Goal: Information Seeking & Learning: Learn about a topic

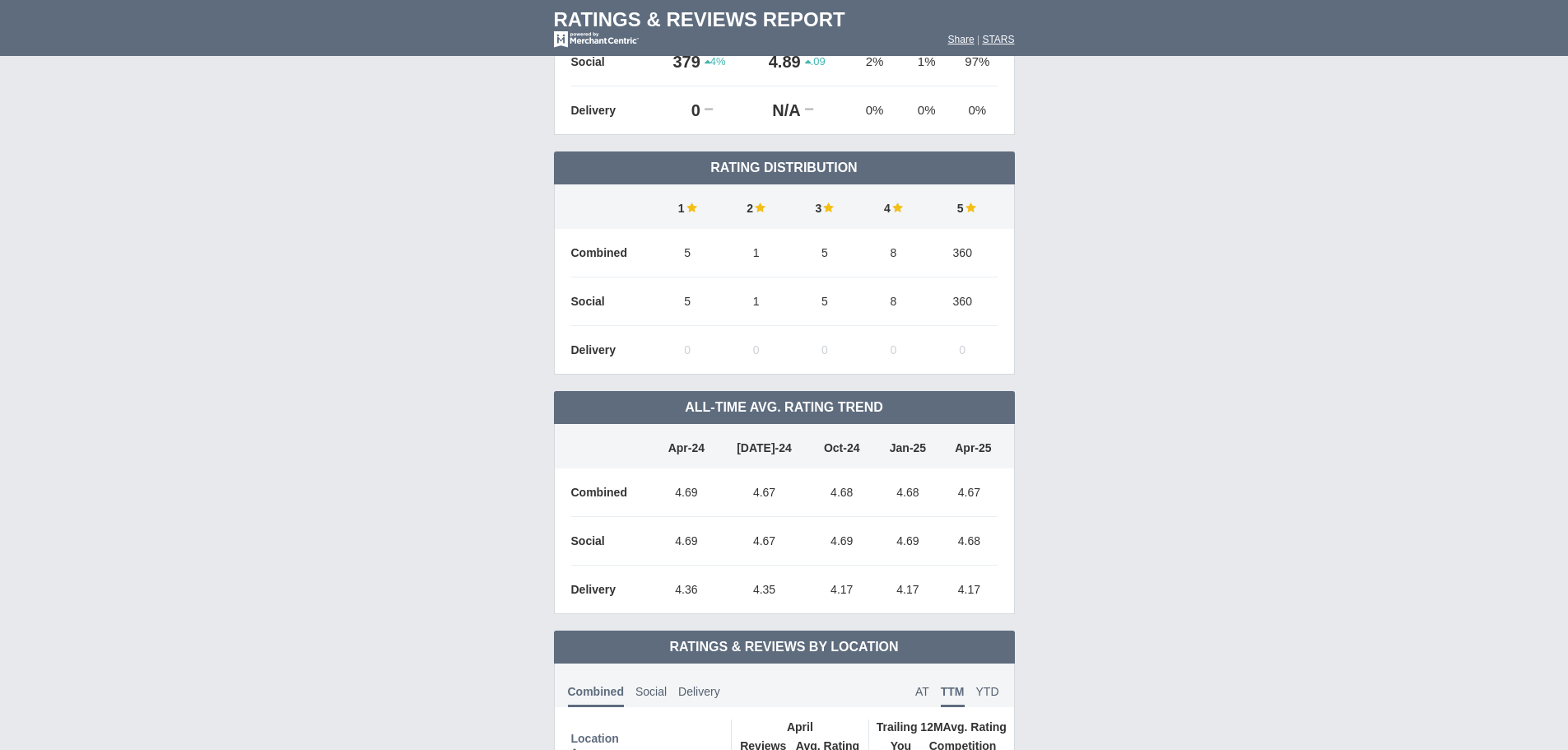
scroll to position [468, 0]
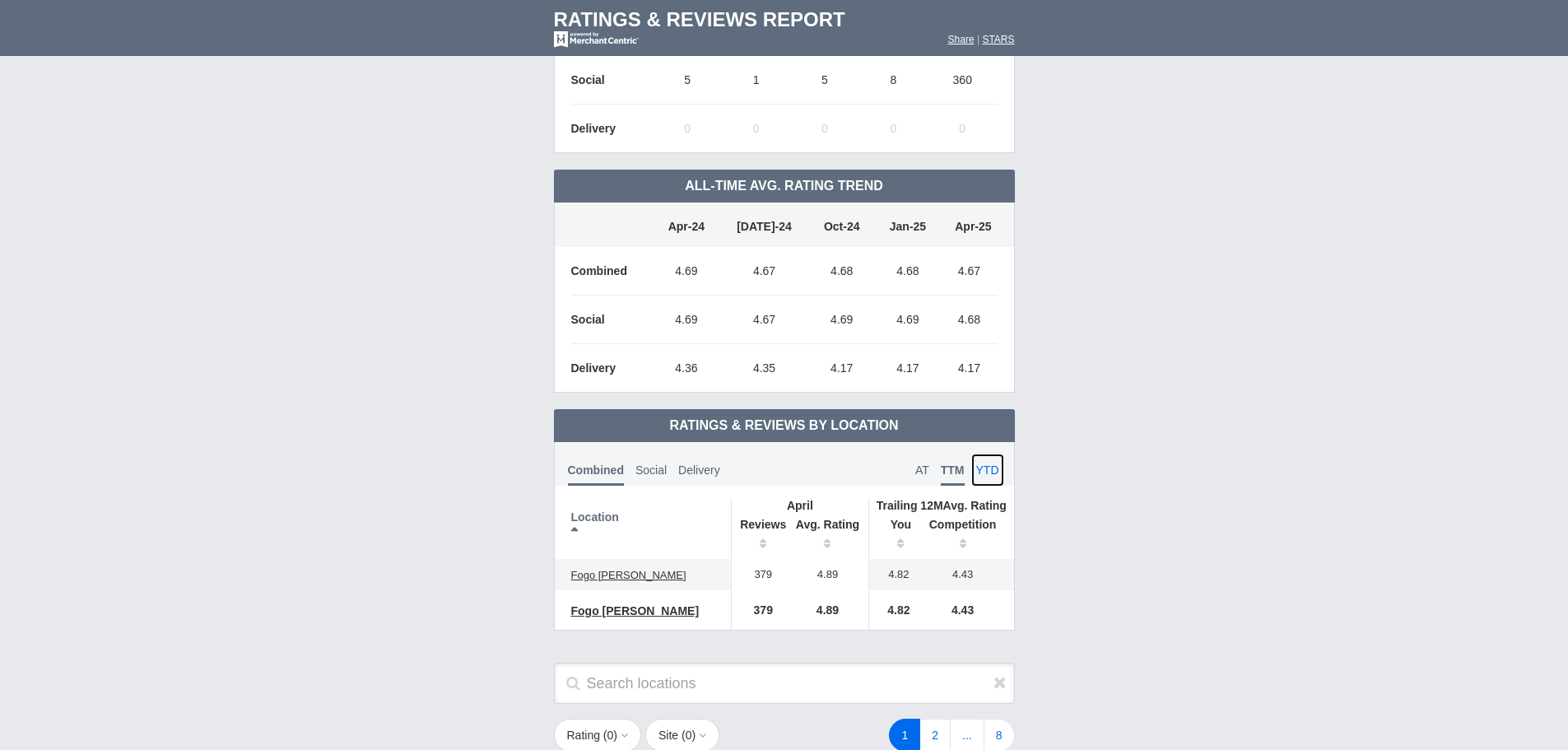
click at [986, 463] on span "YTD" at bounding box center [988, 470] width 23 height 13
click at [944, 463] on span "TTM" at bounding box center [953, 470] width 24 height 13
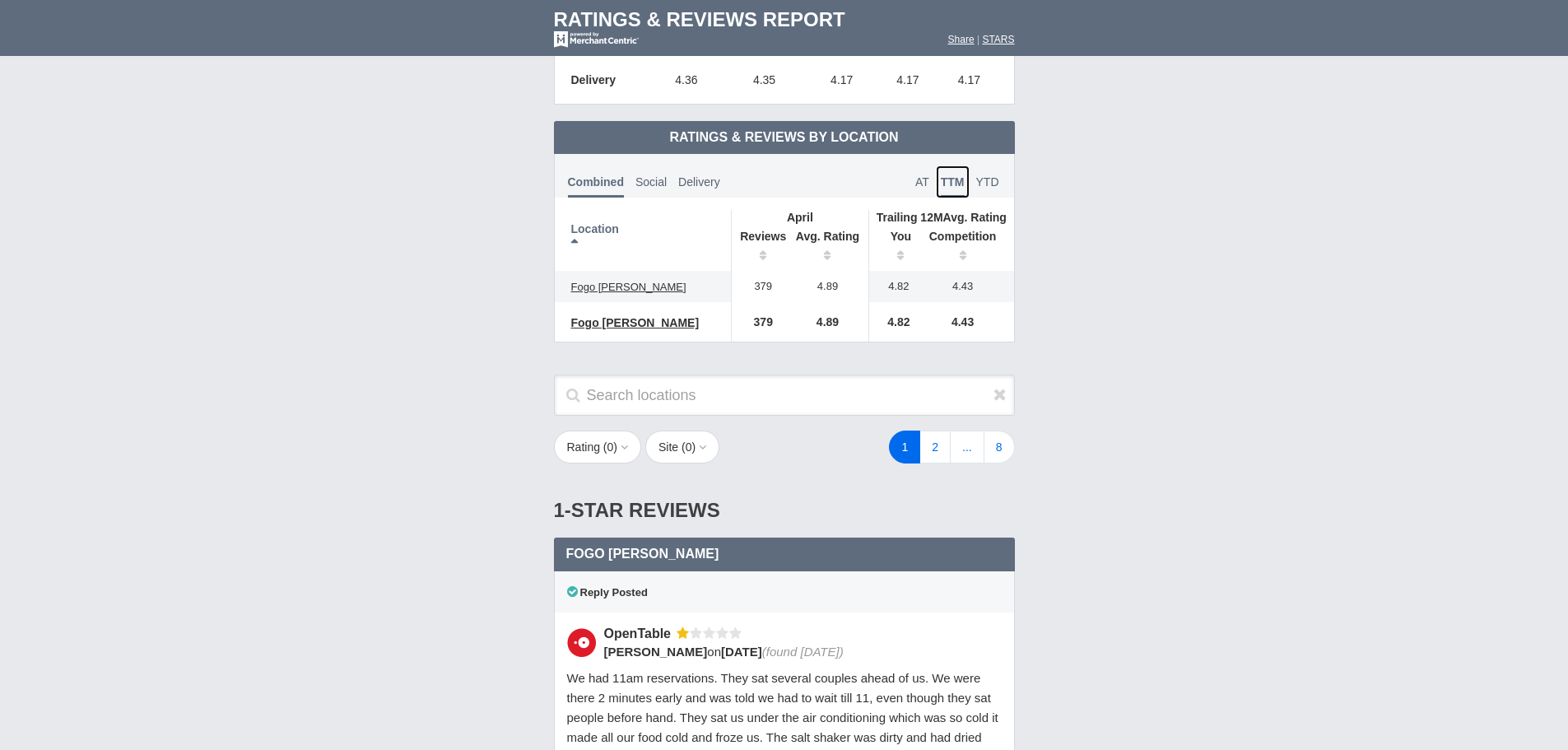
scroll to position [987, 0]
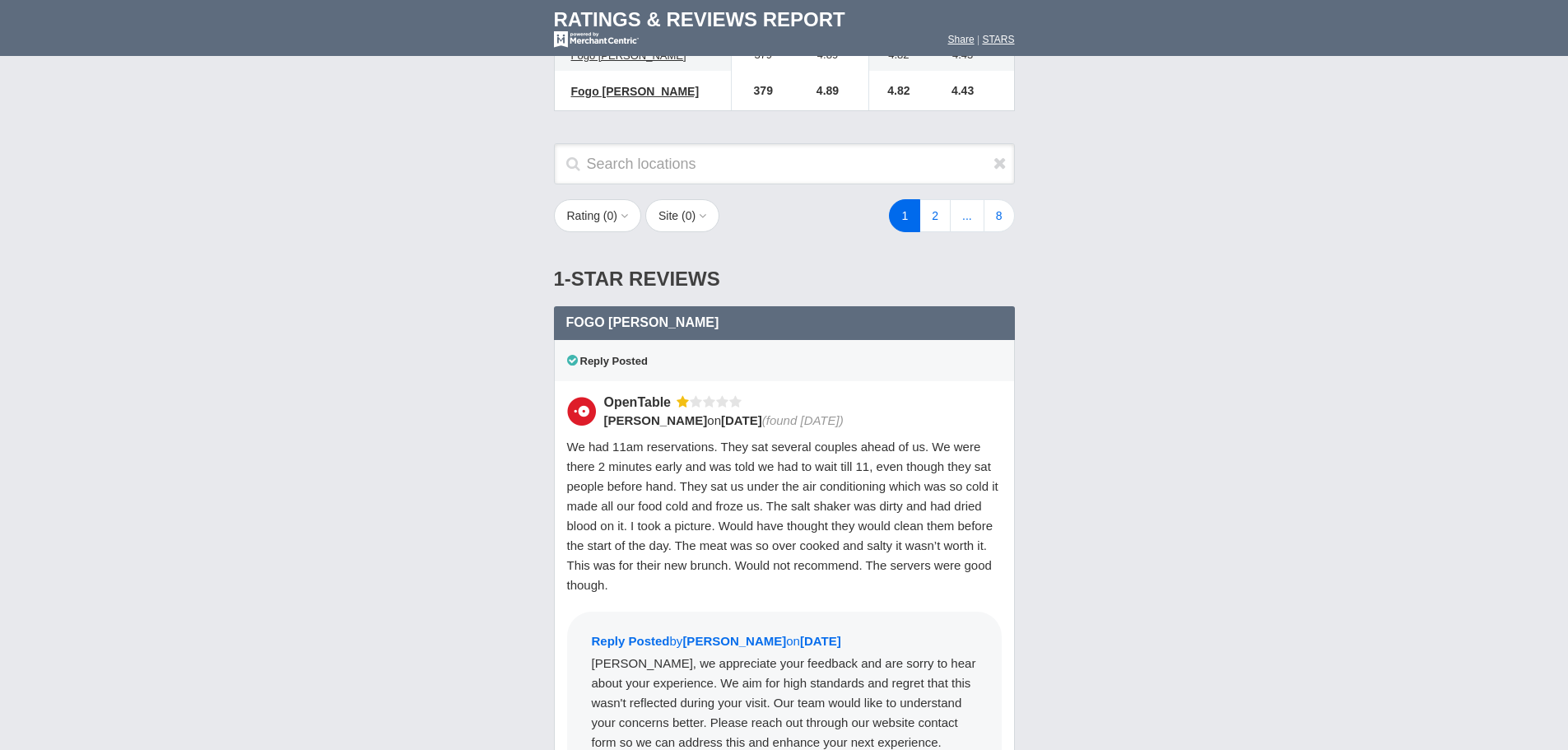
click at [633, 206] on button "Rating ( 0 )" at bounding box center [597, 216] width 88 height 33
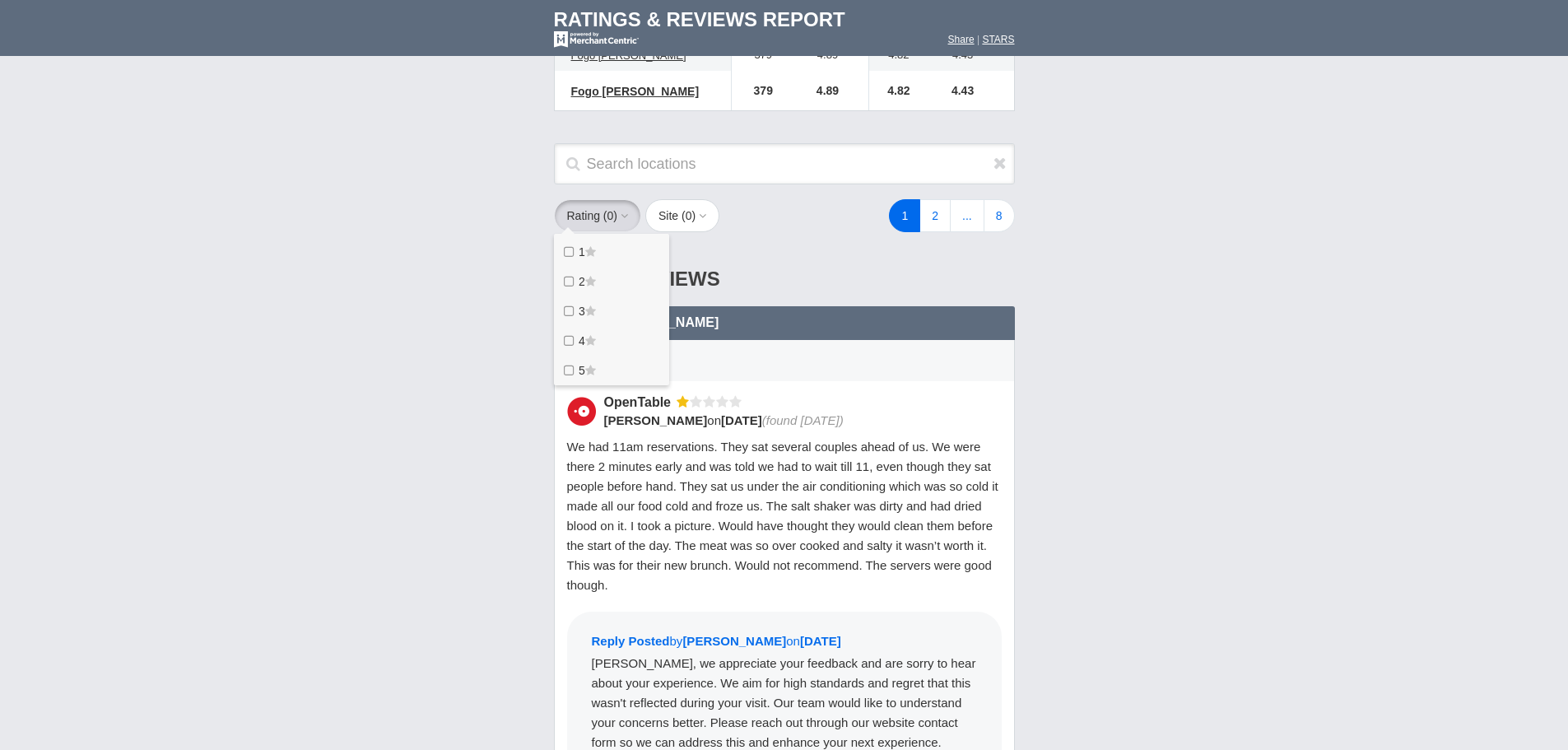
drag, startPoint x: 571, startPoint y: 243, endPoint x: 570, endPoint y: 253, distance: 10.0
click at [570, 247] on label "1" at bounding box center [612, 250] width 116 height 33
click at [0, 0] on star "1" at bounding box center [0, 0] width 0 height 0
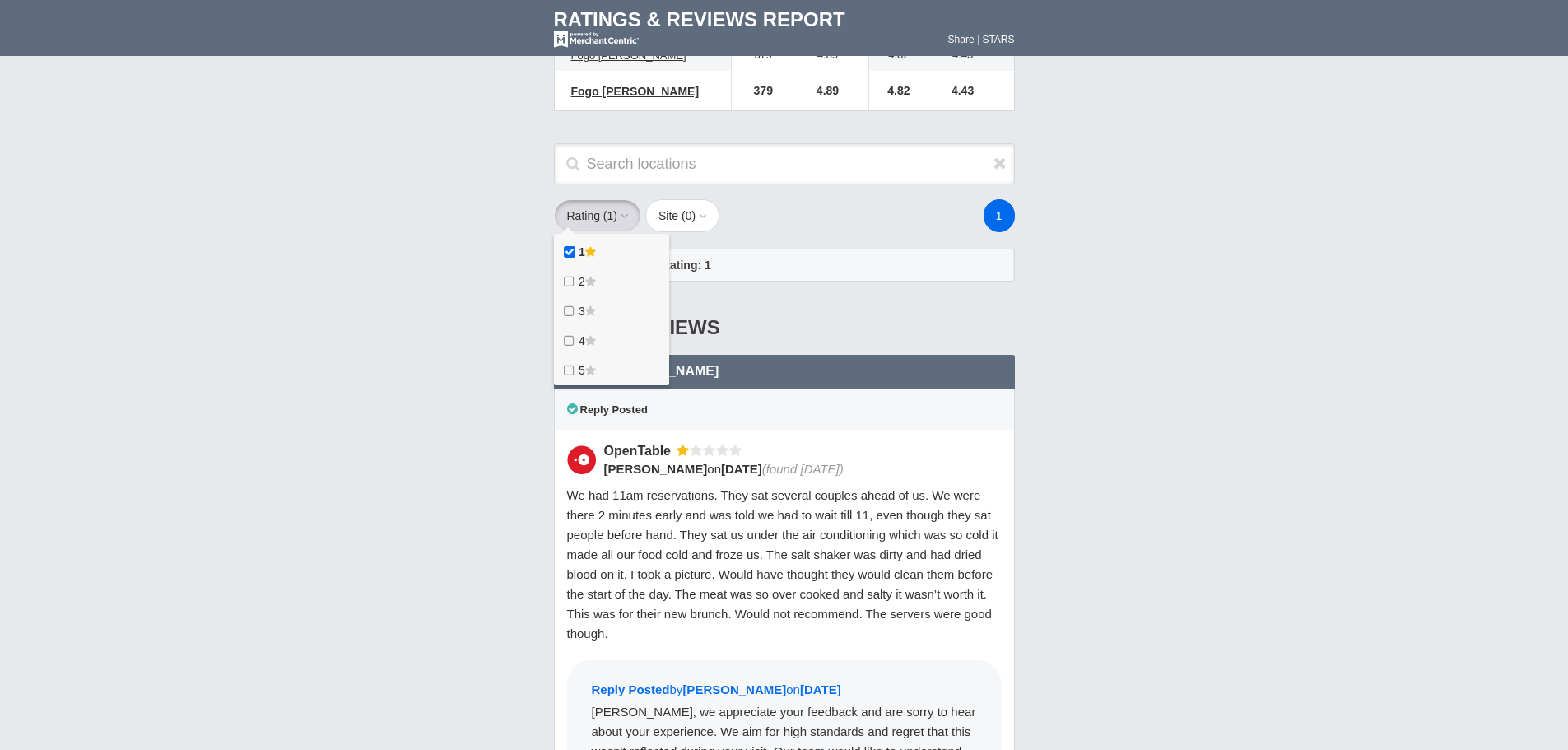
click at [569, 274] on icon at bounding box center [571, 281] width 17 height 13
click at [0, 0] on star "2" at bounding box center [0, 0] width 0 height 0
drag, startPoint x: 569, startPoint y: 291, endPoint x: 680, endPoint y: 279, distance: 111.6
click at [570, 304] on icon at bounding box center [571, 311] width 17 height 13
click at [0, 0] on star "3" at bounding box center [0, 0] width 0 height 0
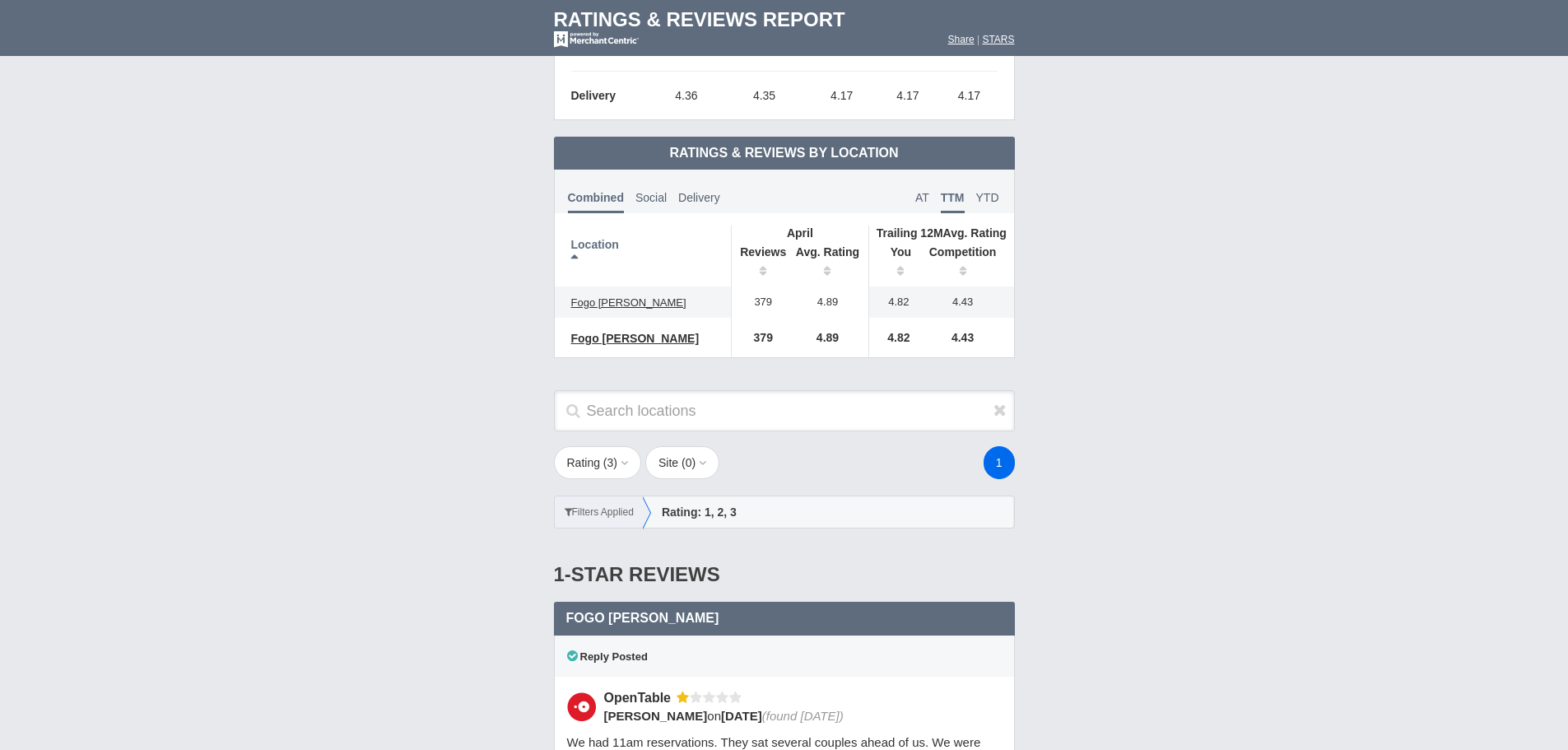
scroll to position [1070, 0]
